Goal: Check status

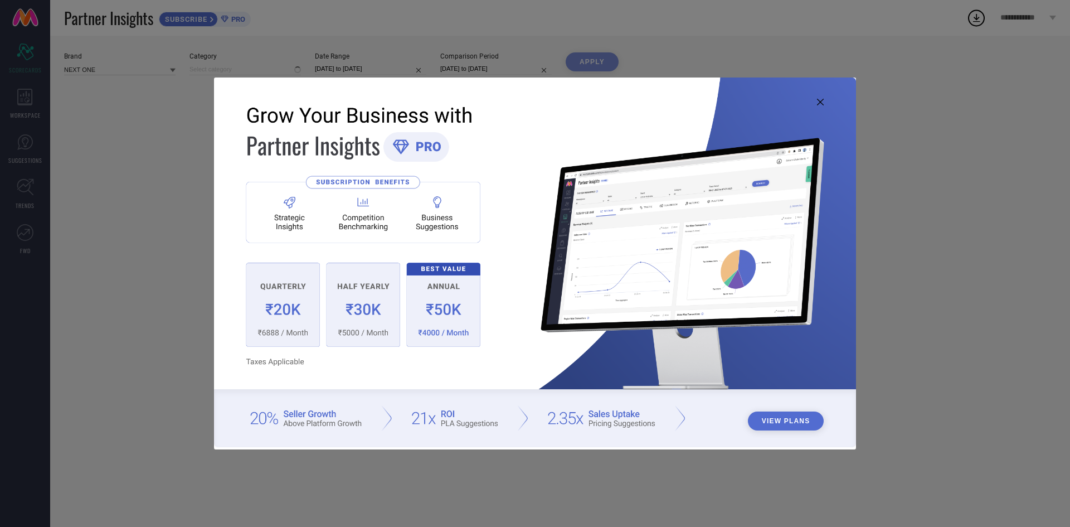
type input "All"
click at [821, 102] on icon at bounding box center [820, 102] width 7 height 7
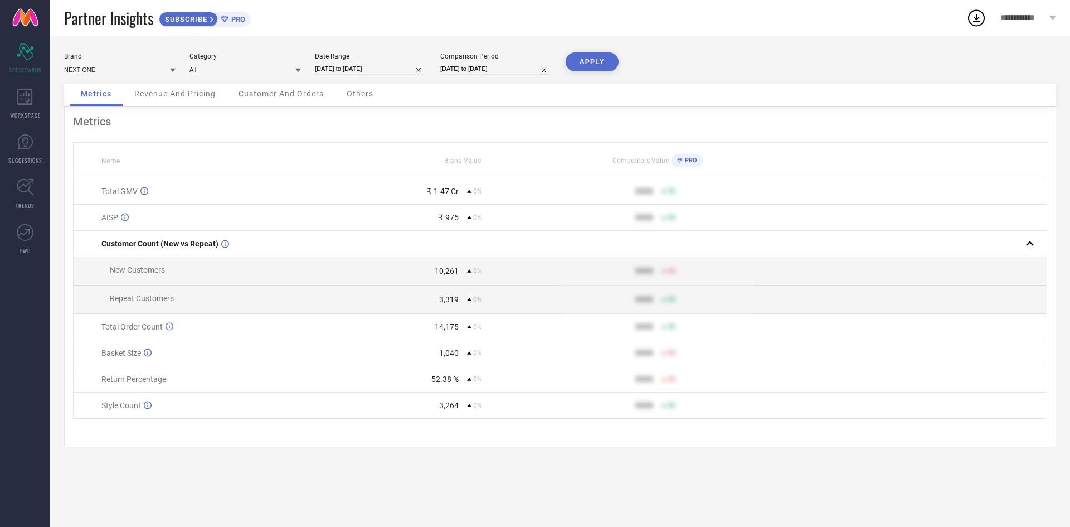
click at [361, 70] on input "[DATE] to [DATE]" at bounding box center [370, 69] width 111 height 12
select select "6"
select select "2025"
select select "7"
select select "2025"
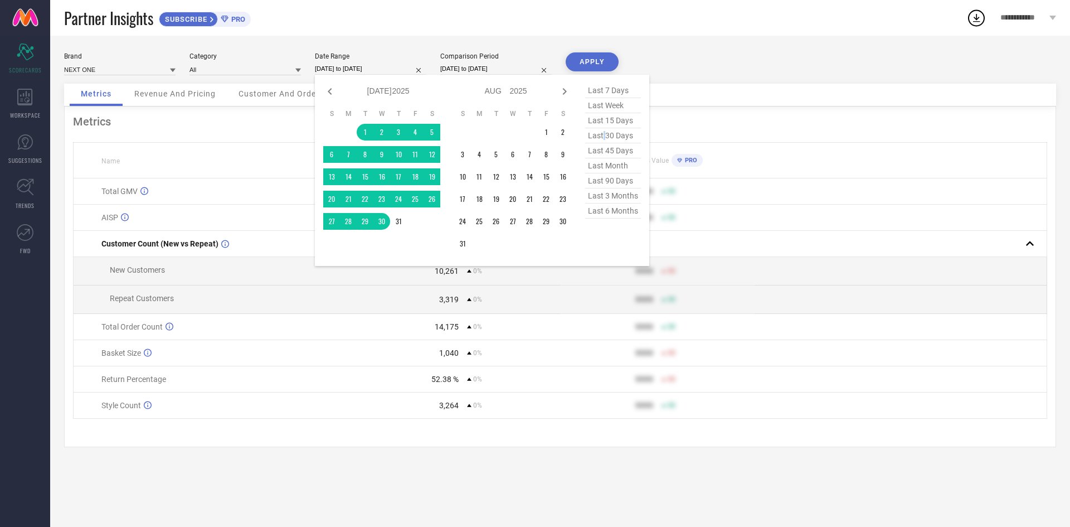
click at [605, 136] on span "last 30 days" at bounding box center [613, 135] width 56 height 15
type input "[DATE] to [DATE]"
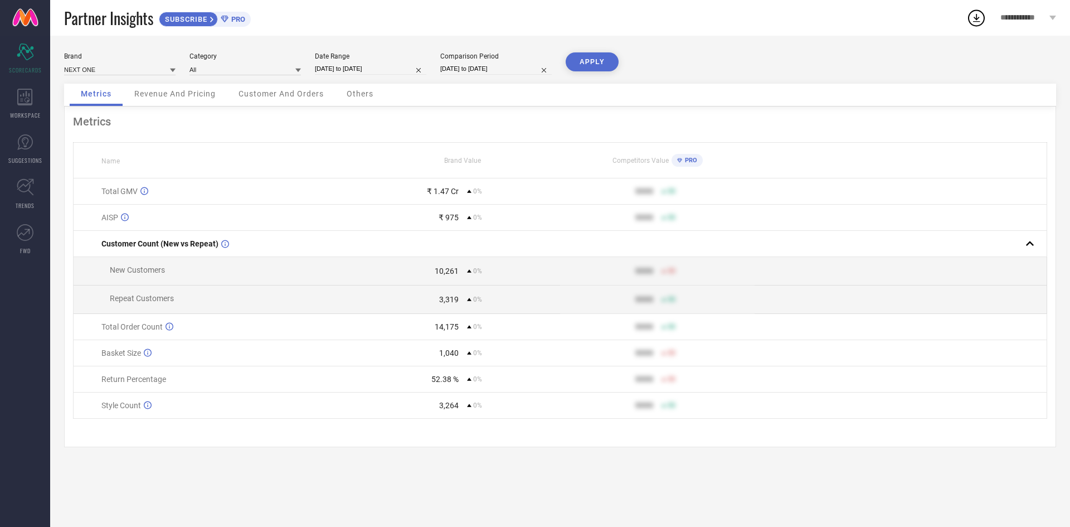
click at [499, 74] on input "[DATE] to [DATE]" at bounding box center [495, 69] width 111 height 12
select select "6"
select select "2025"
select select "7"
select select "2025"
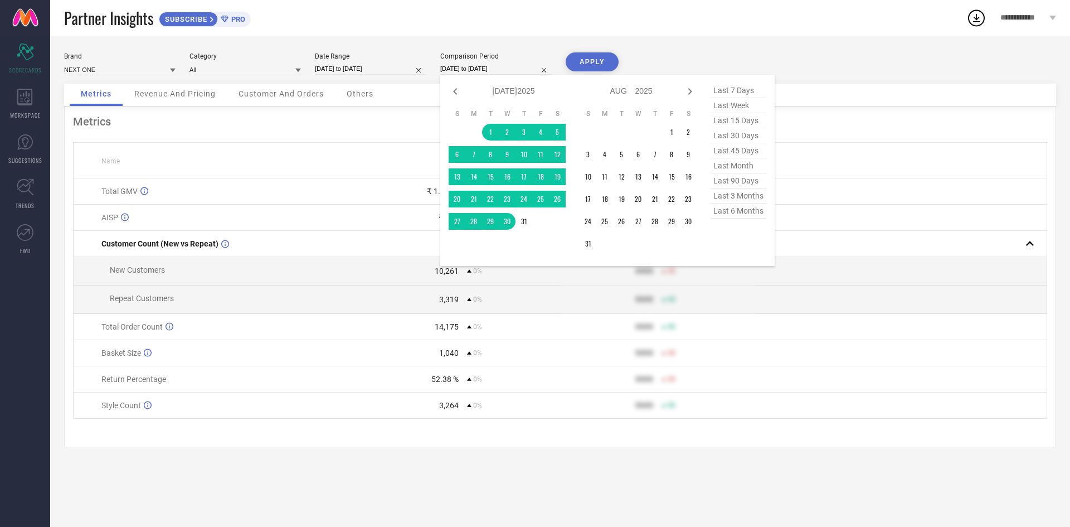
click at [725, 141] on span "last 30 days" at bounding box center [738, 135] width 56 height 15
type input "[DATE] to [DATE]"
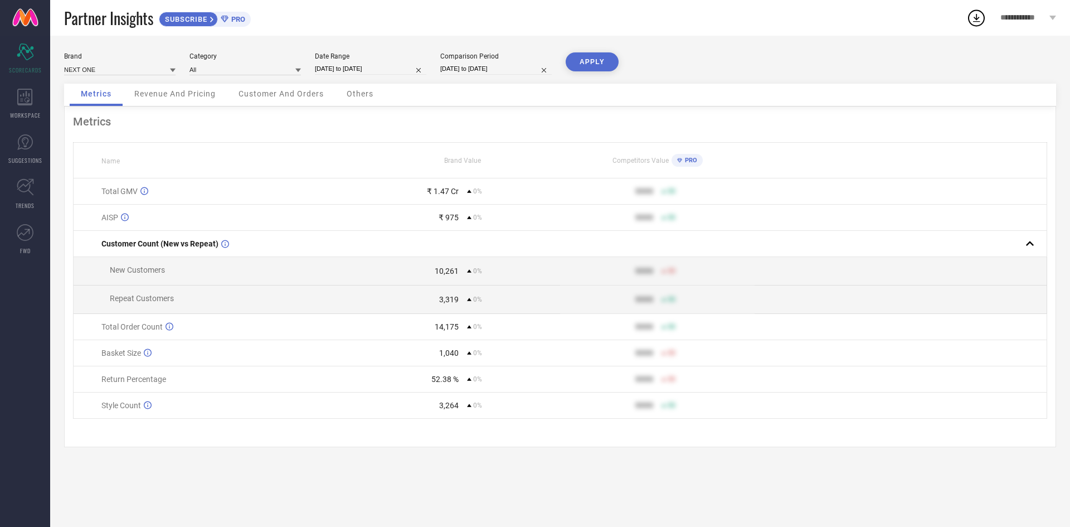
click at [590, 66] on button "APPLY" at bounding box center [592, 61] width 53 height 19
